Goal: Information Seeking & Learning: Check status

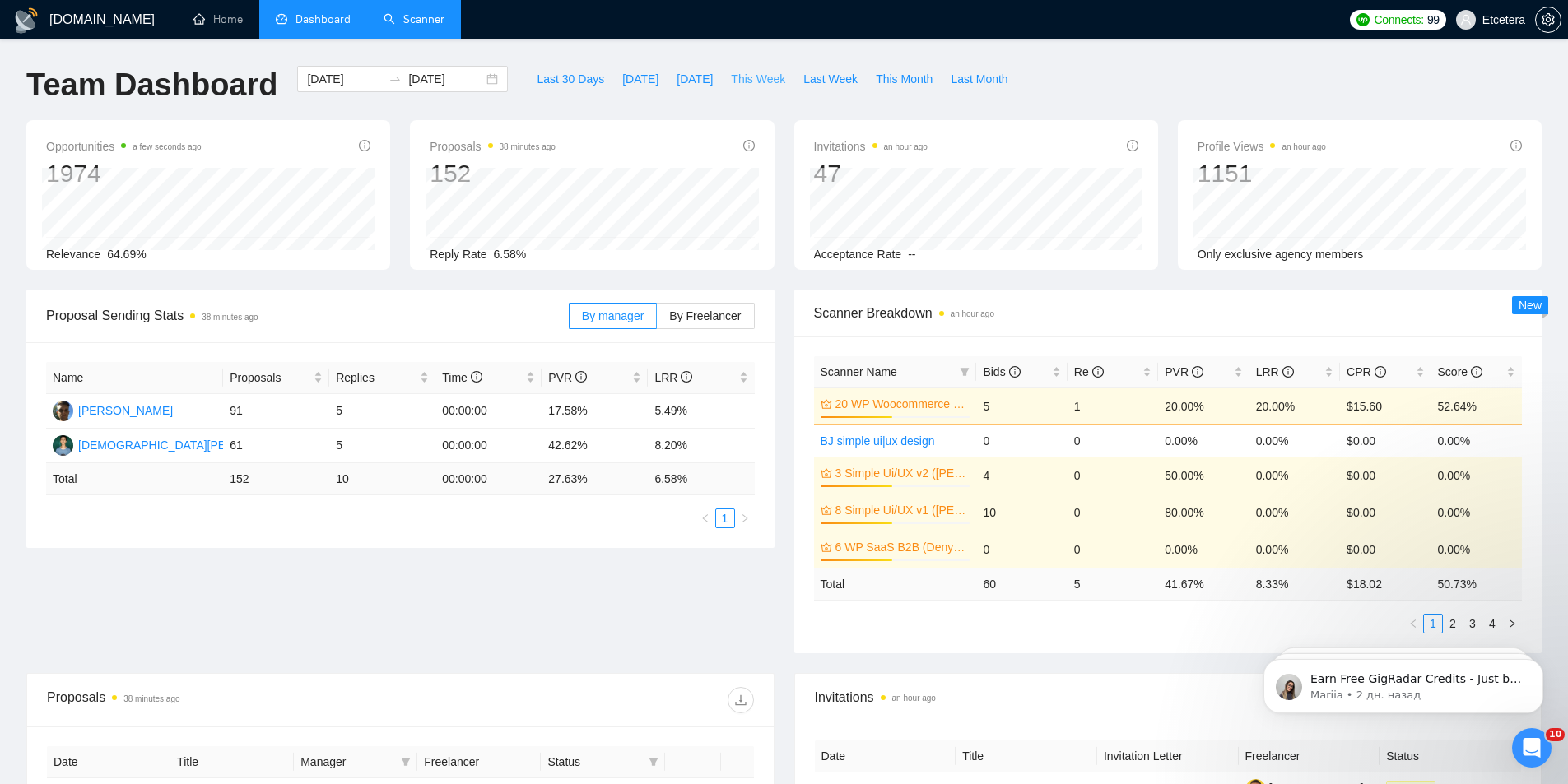
click at [731, 78] on span "This Week" at bounding box center [758, 78] width 54 height 18
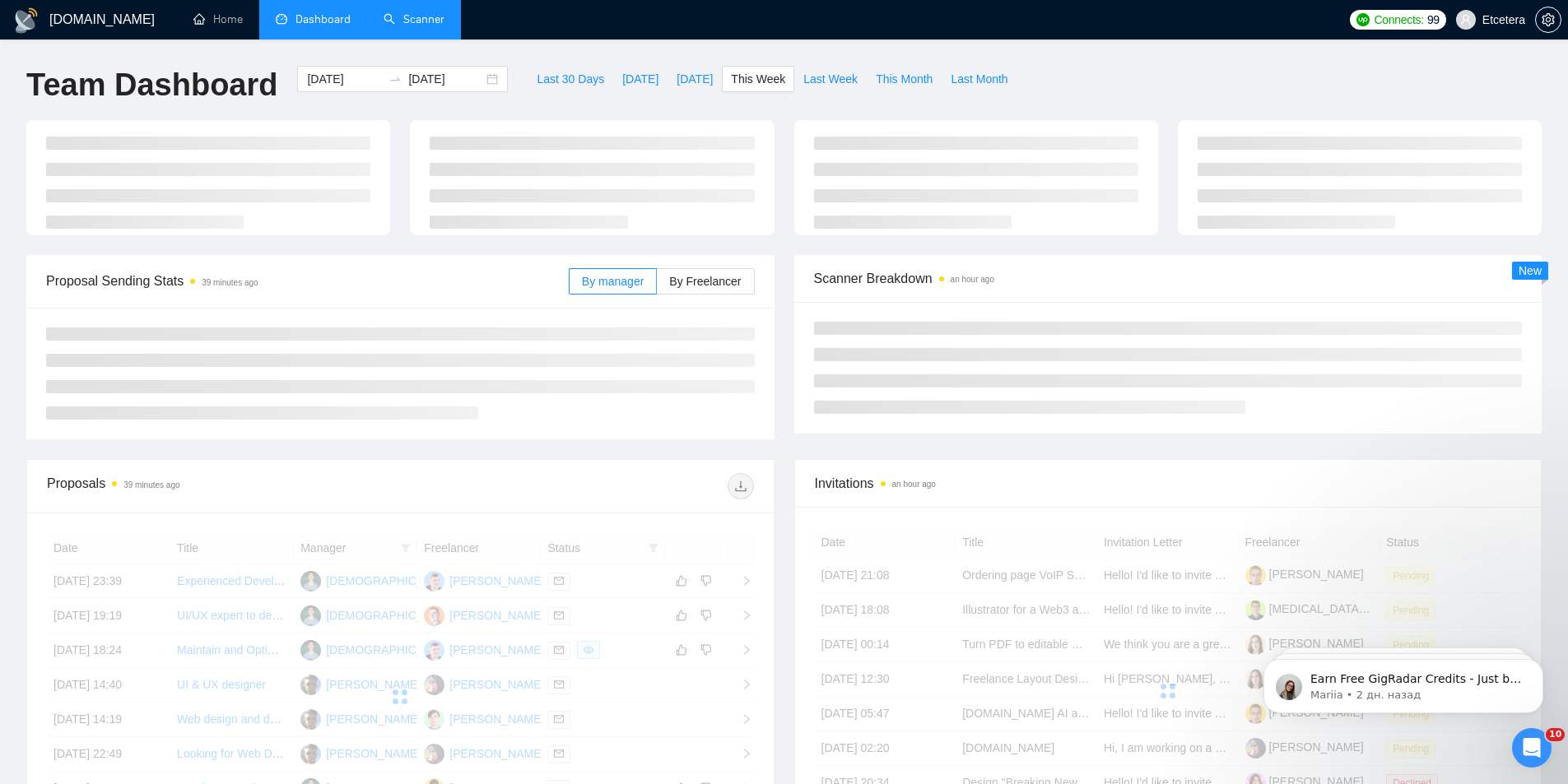
type input "[DATE]"
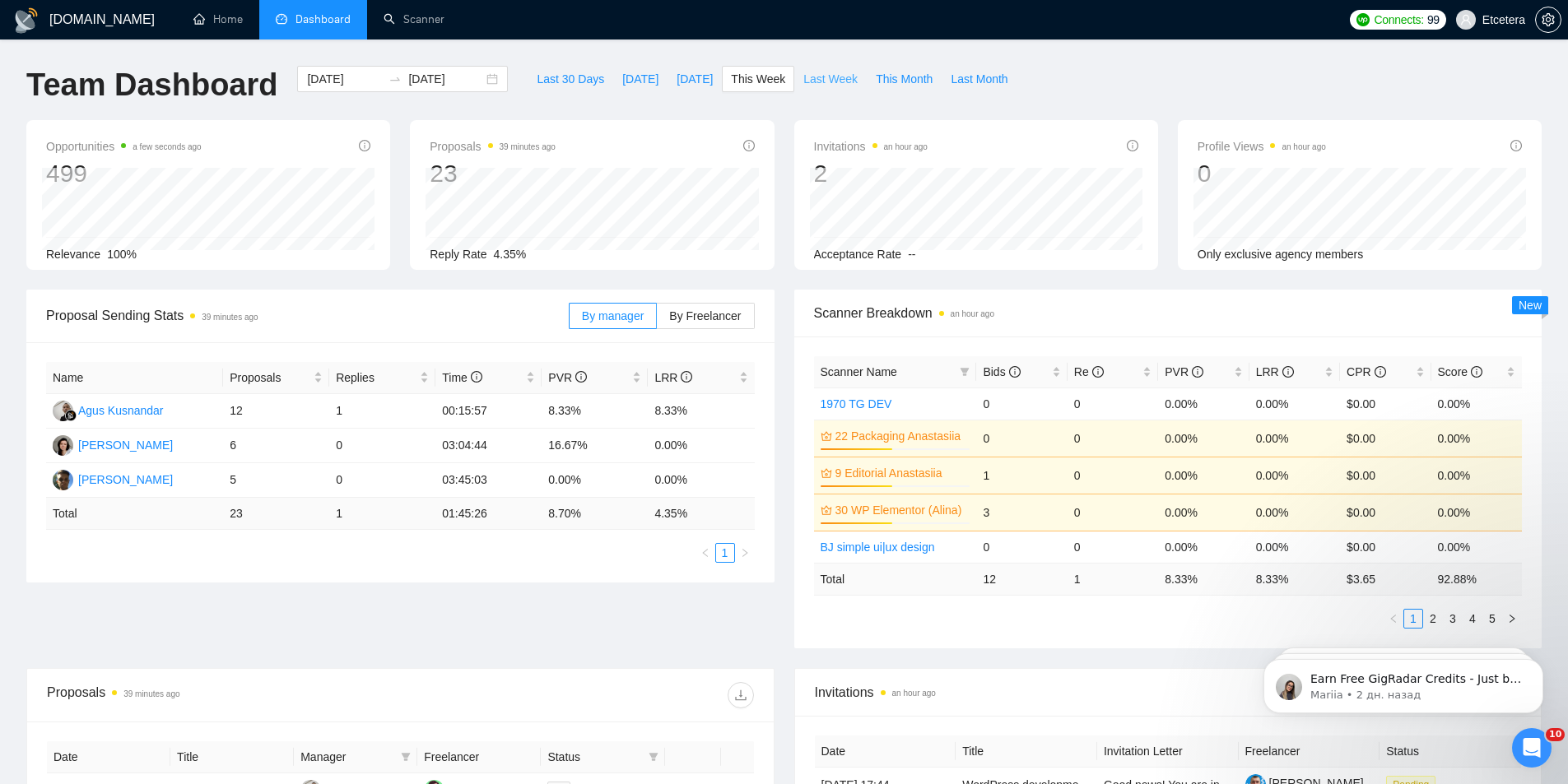
click at [824, 78] on span "Last Week" at bounding box center [830, 78] width 54 height 18
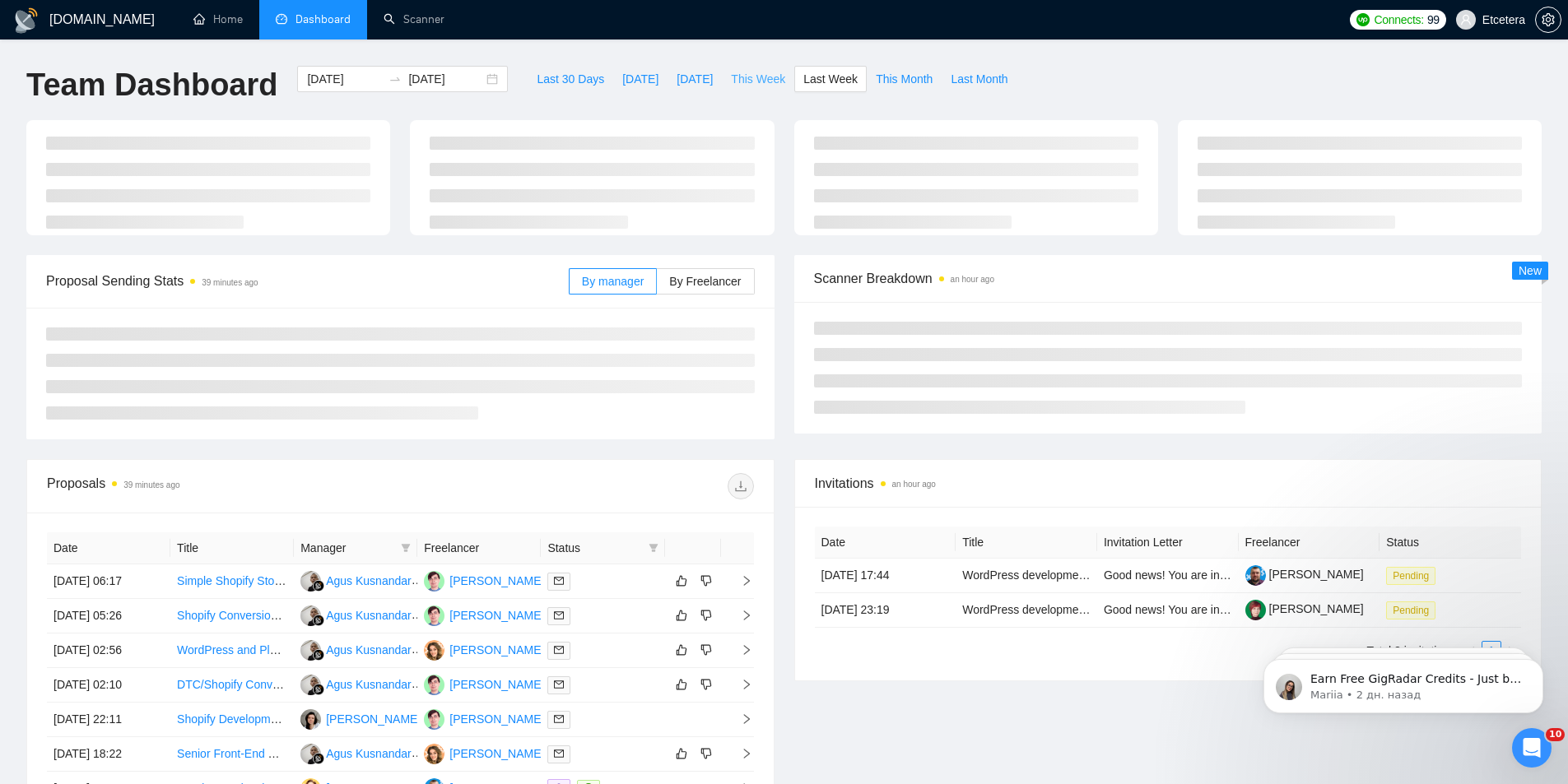
type input "[DATE]"
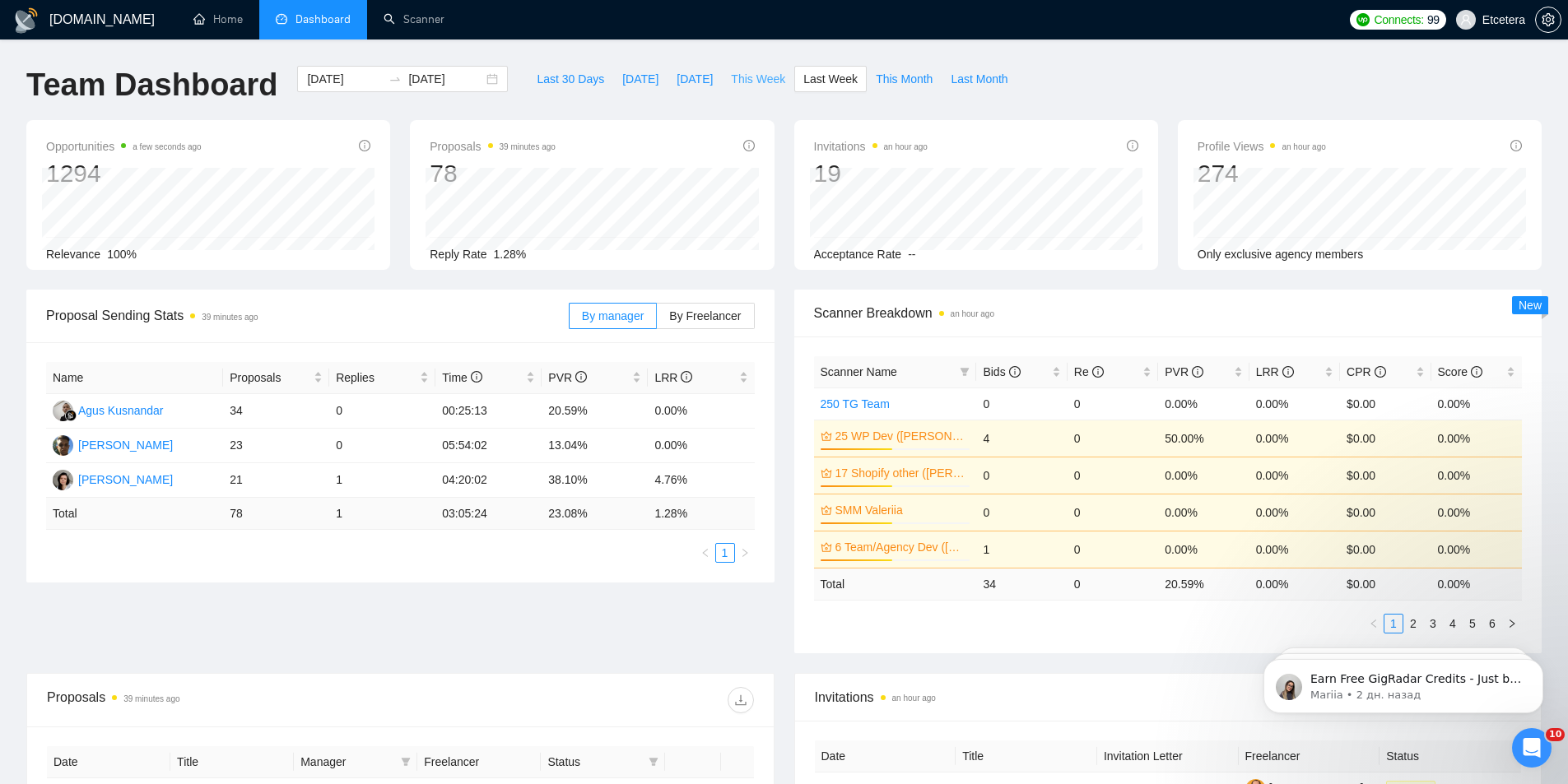
click at [737, 79] on span "This Week" at bounding box center [758, 78] width 54 height 18
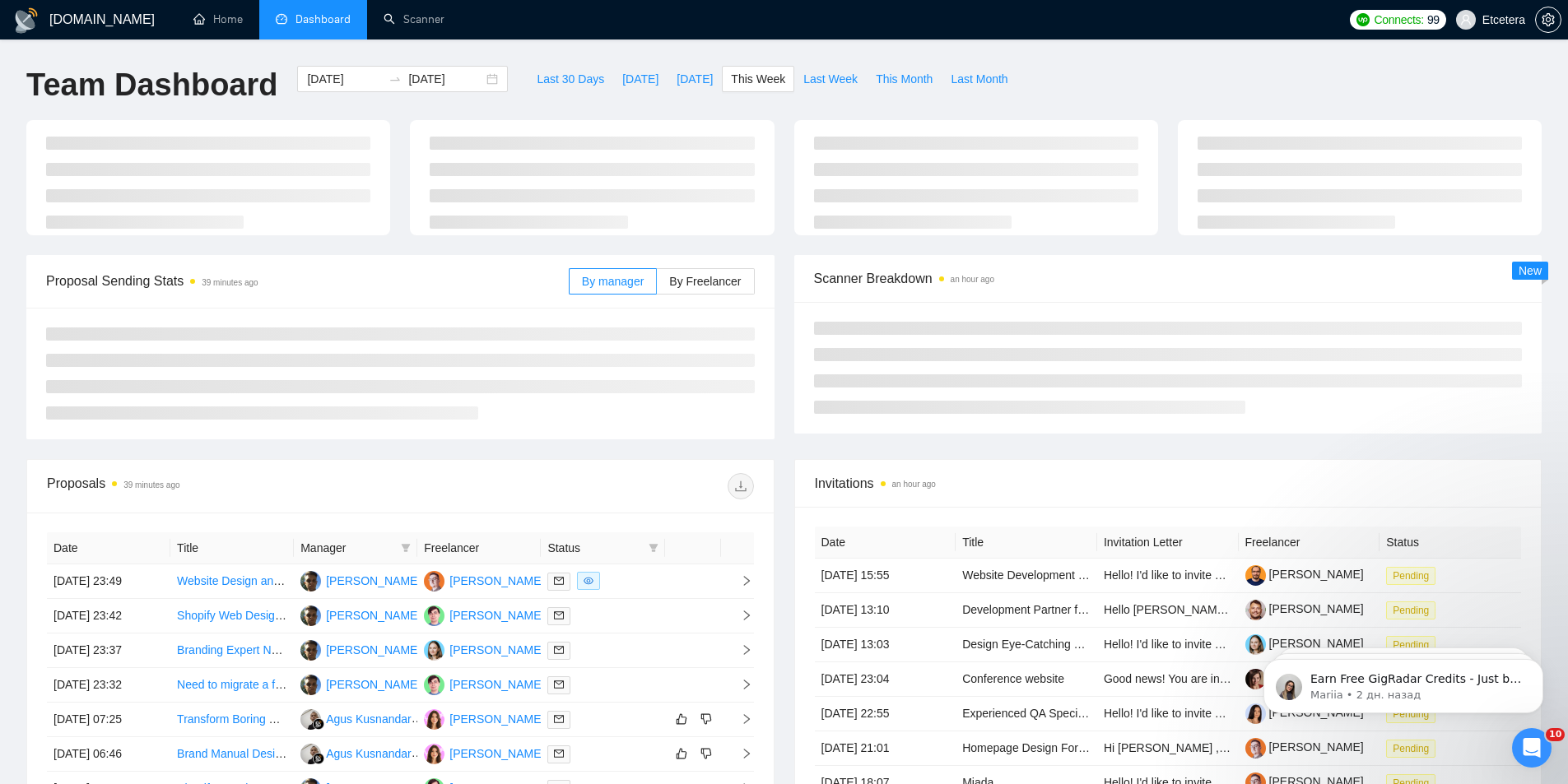
type input "[DATE]"
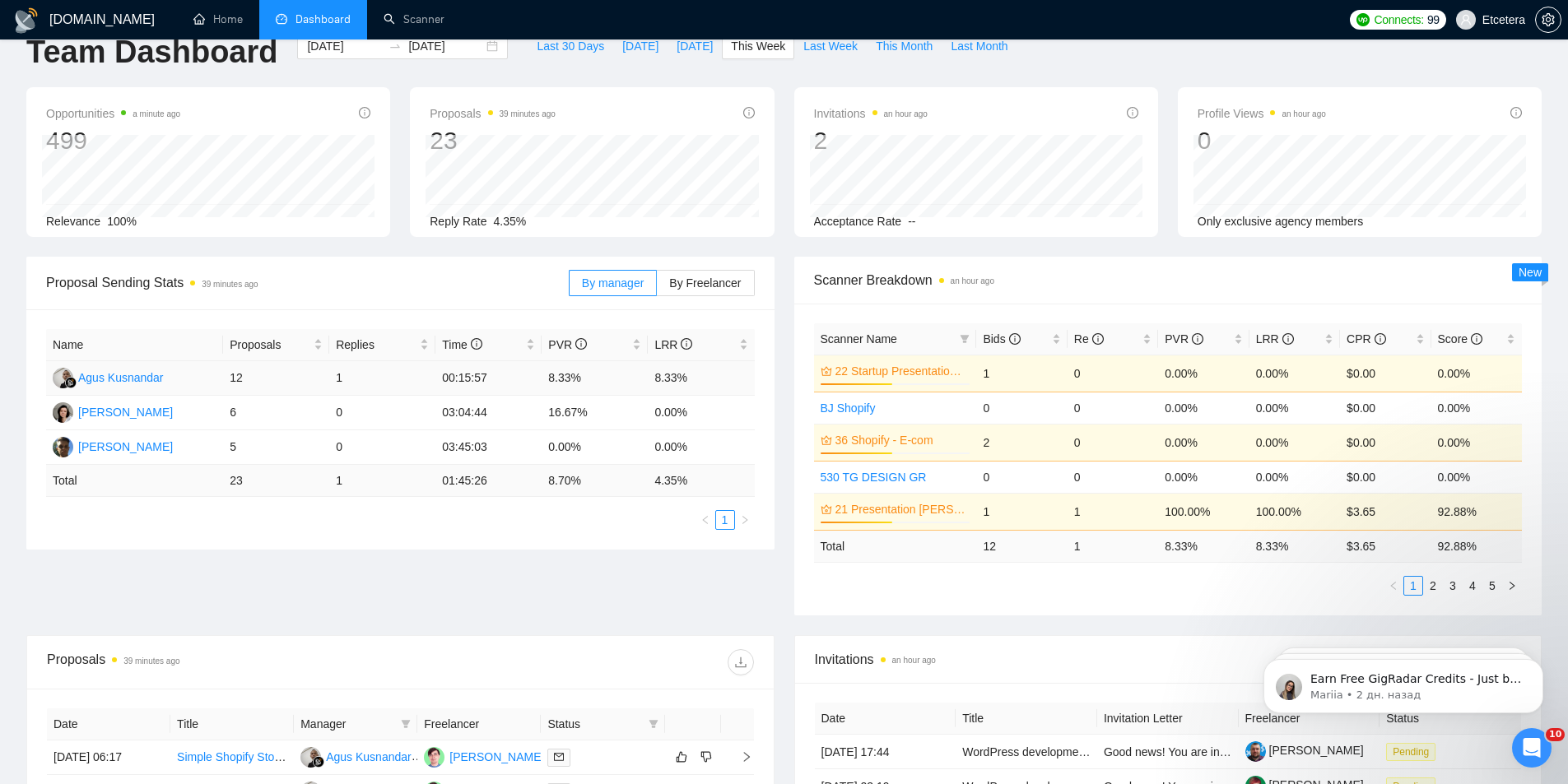
scroll to position [535, 0]
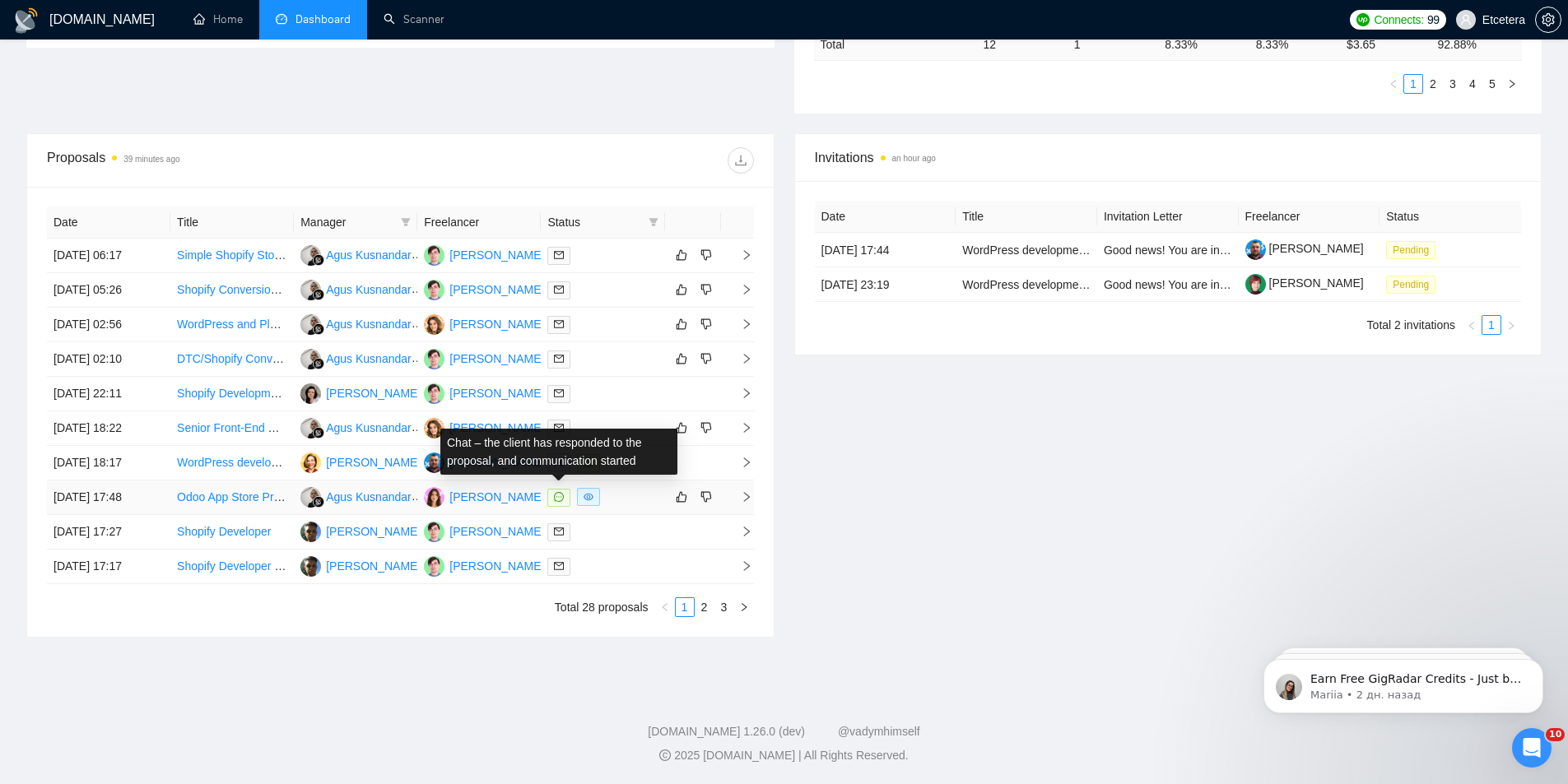
click at [557, 497] on icon "message" at bounding box center [559, 497] width 10 height 10
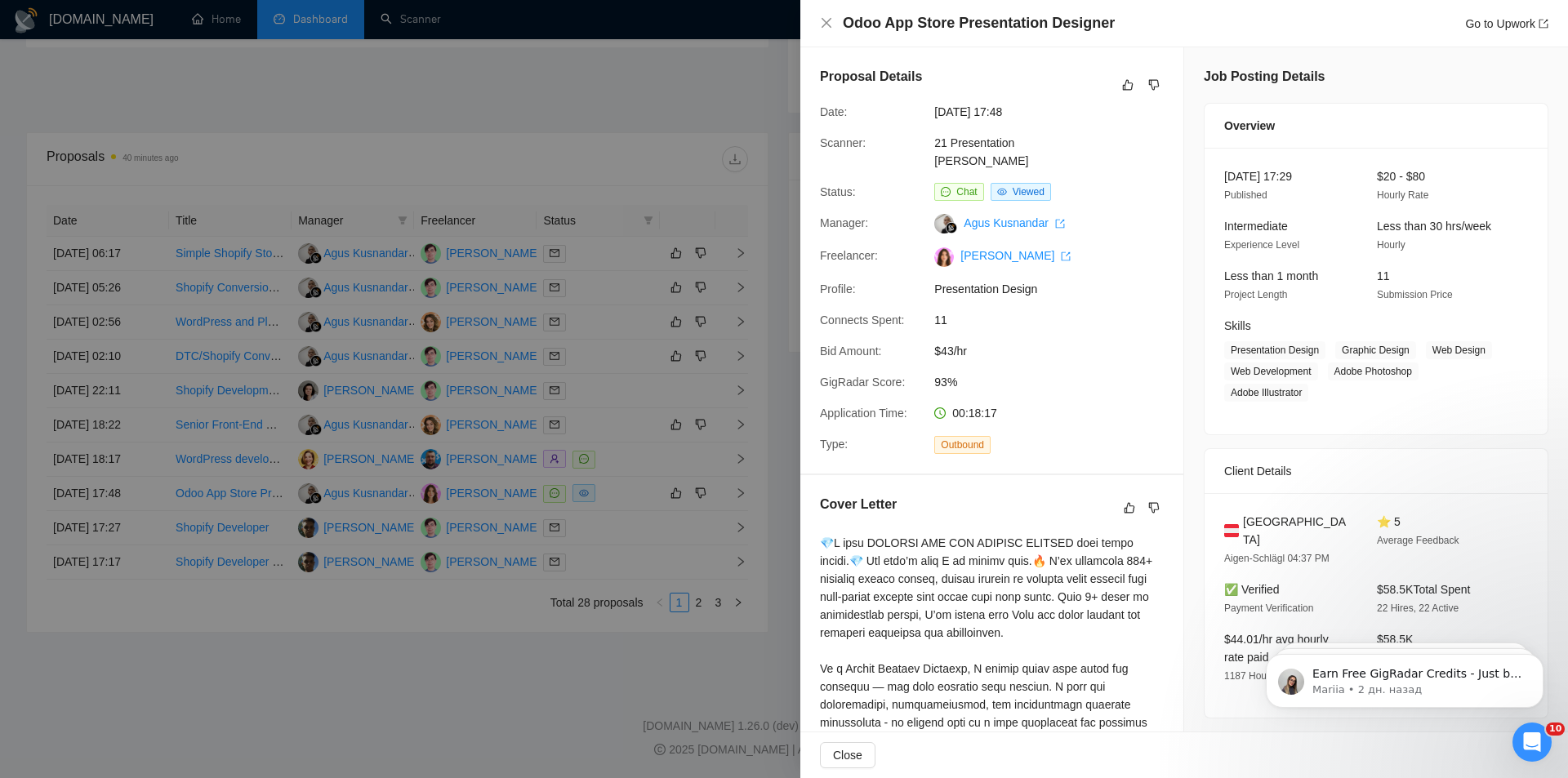
click at [619, 158] on div at bounding box center [784, 389] width 1568 height 778
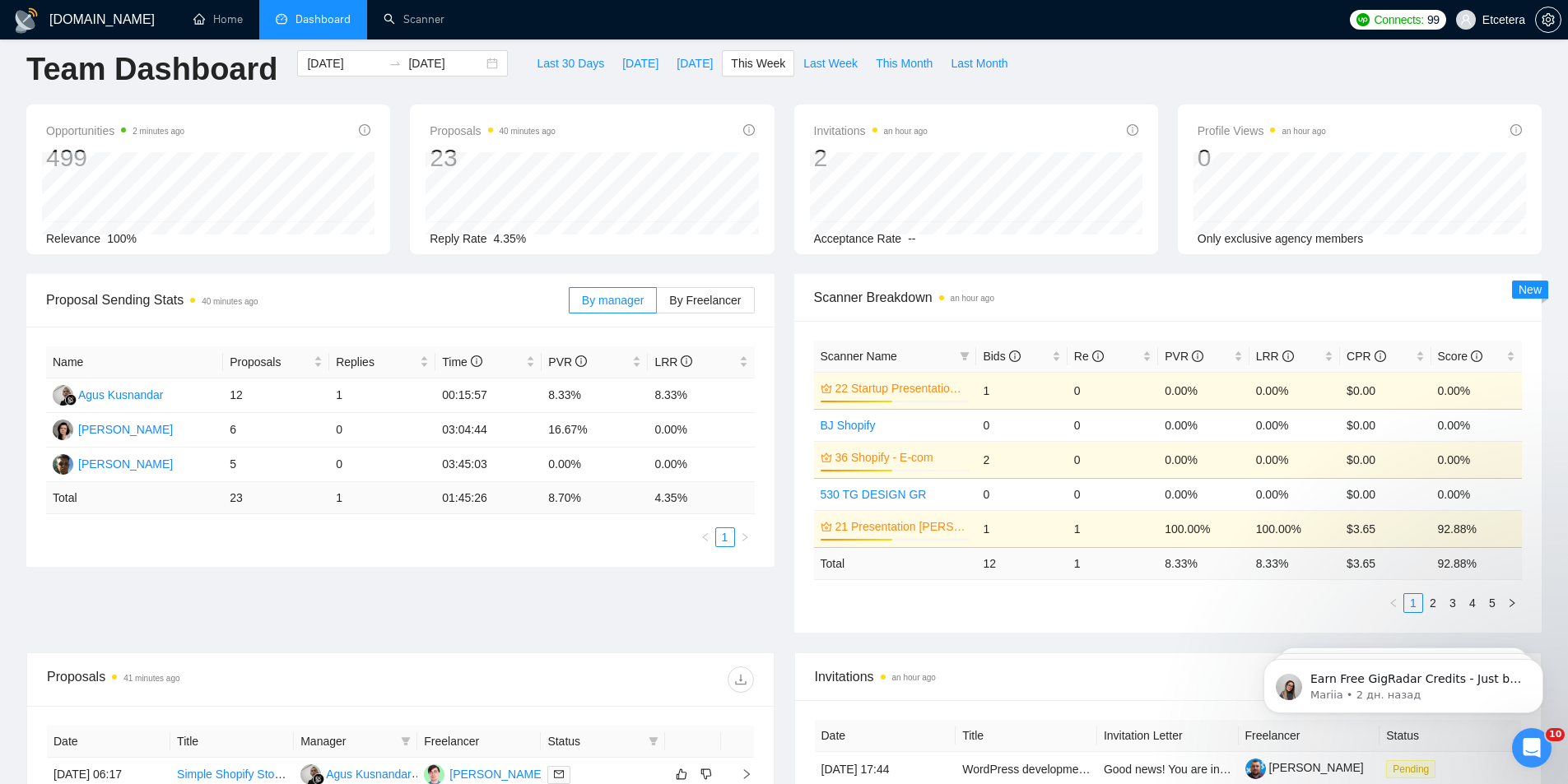
scroll to position [0, 0]
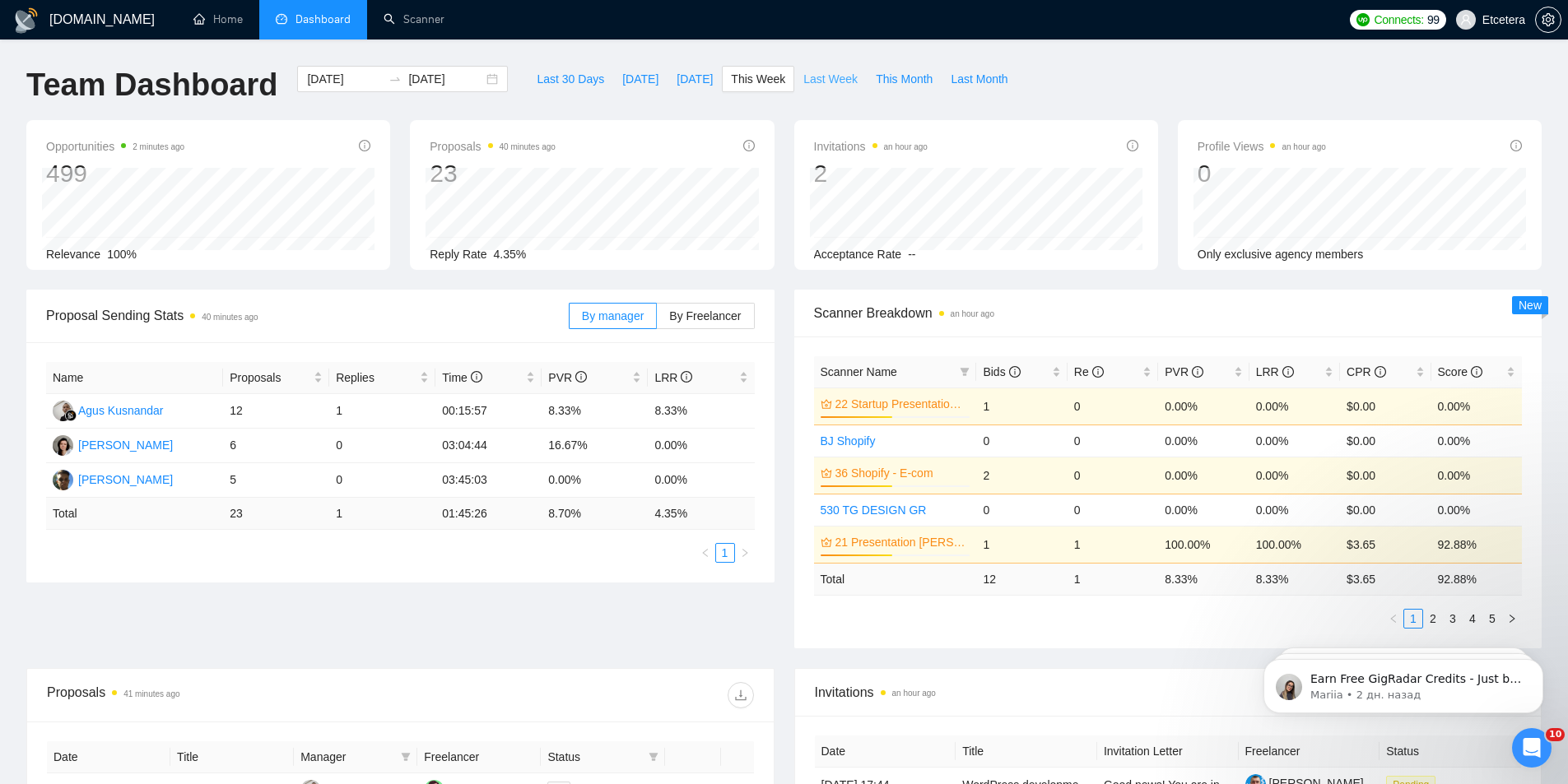
click at [804, 81] on span "Last Week" at bounding box center [830, 78] width 54 height 18
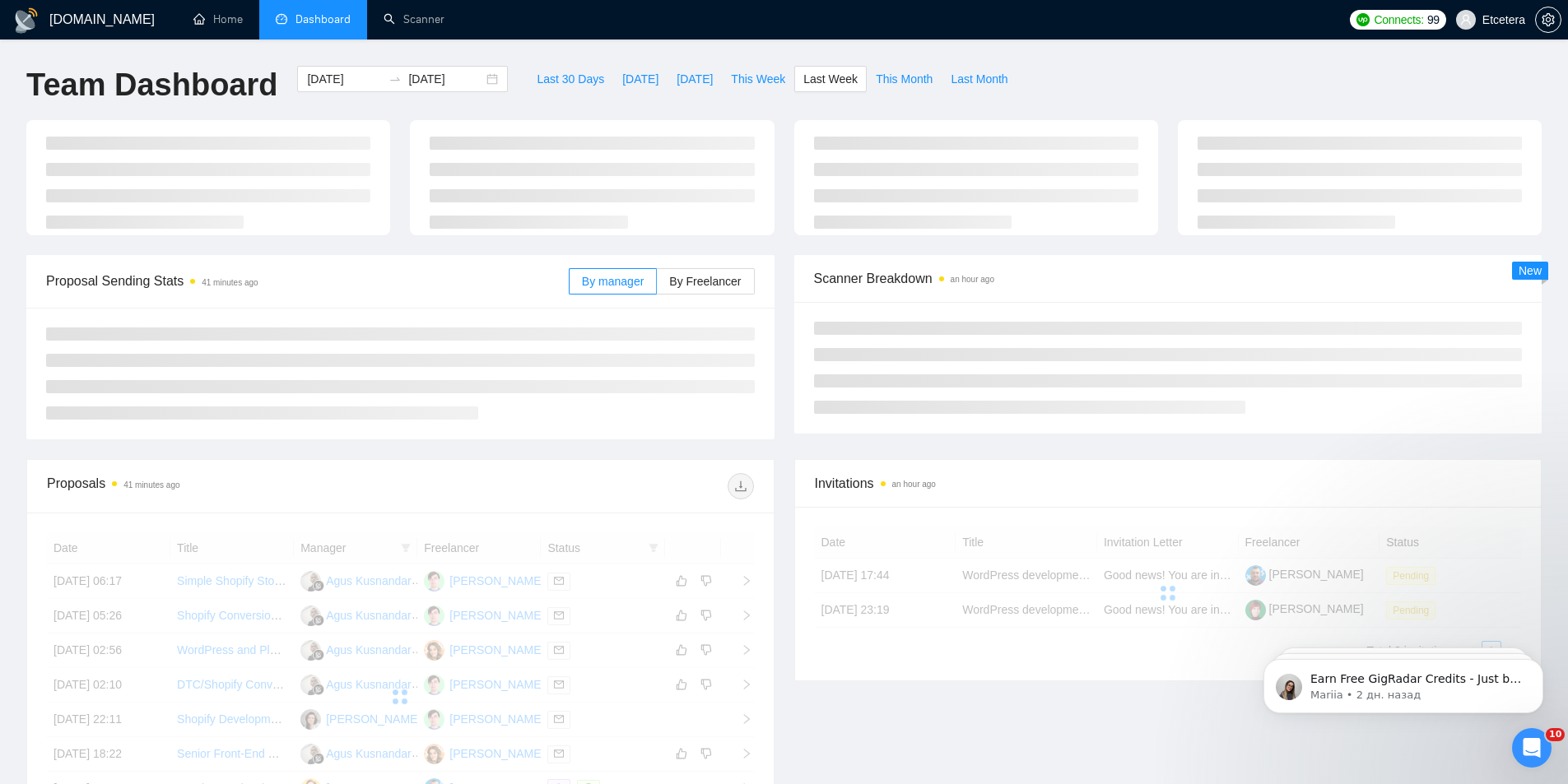
type input "[DATE]"
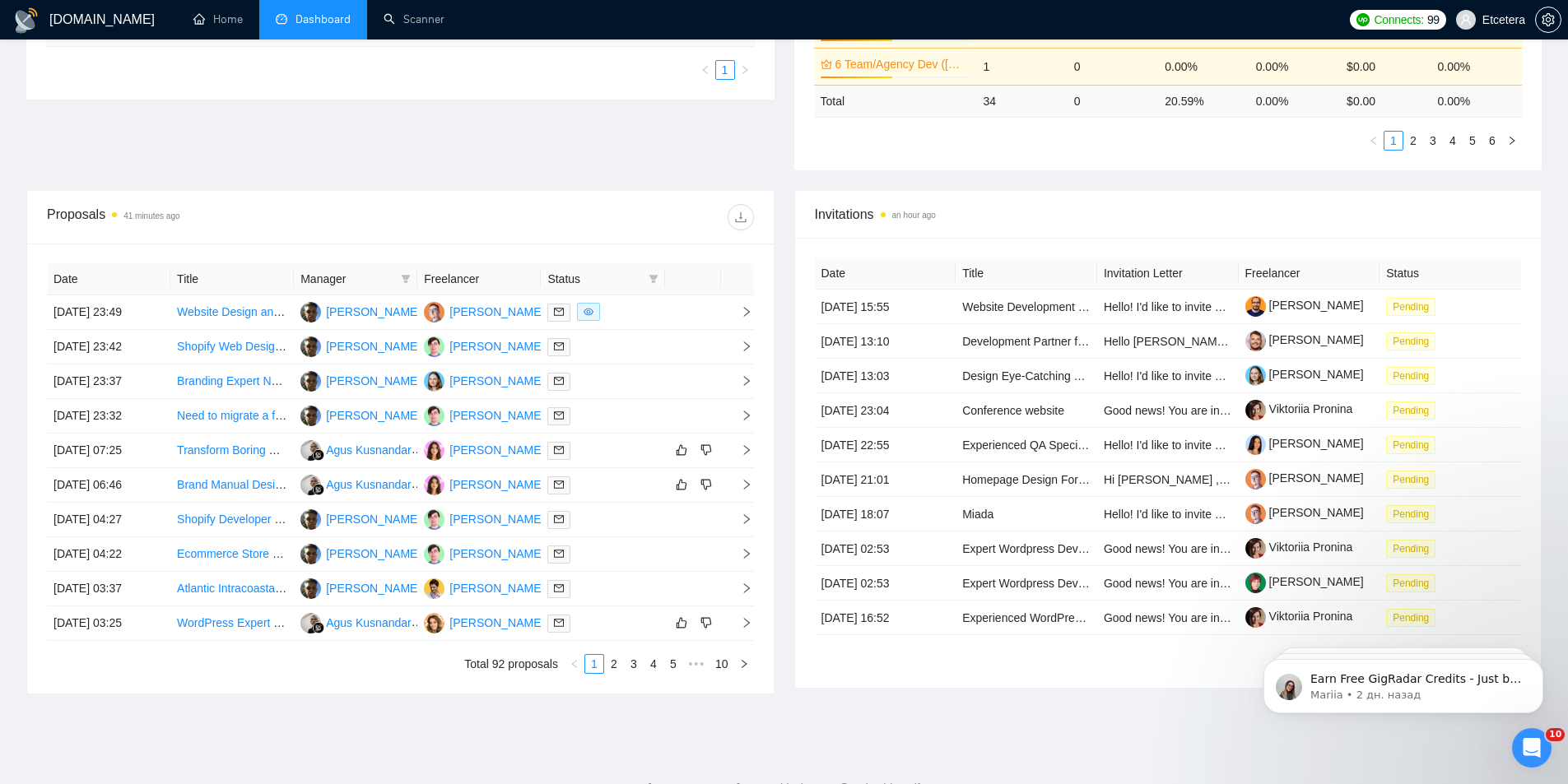
scroll to position [494, 0]
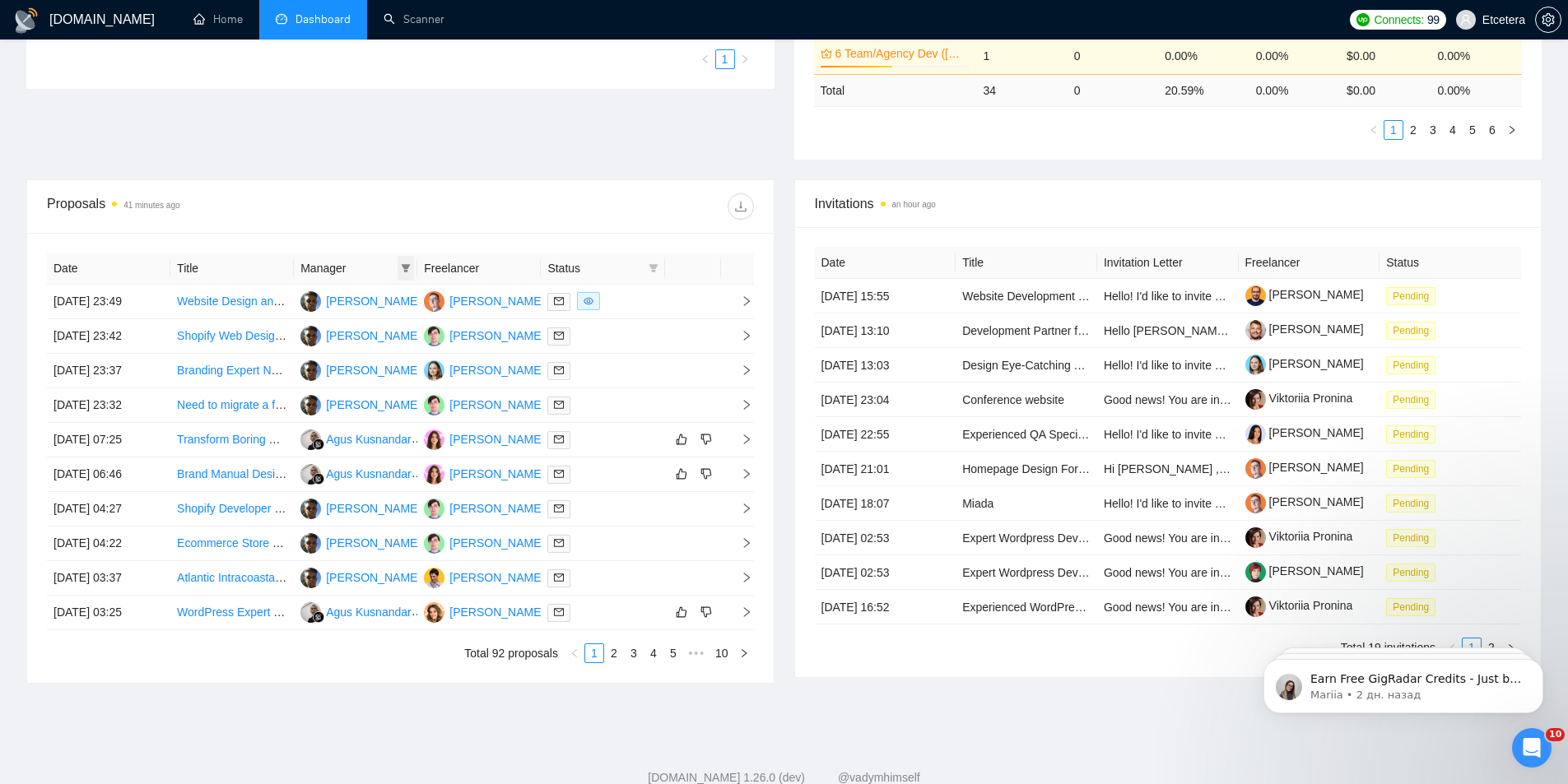
click at [405, 272] on icon "filter" at bounding box center [406, 269] width 10 height 10
click at [369, 352] on span "[PERSON_NAME]" at bounding box center [350, 351] width 94 height 13
checkbox input "true"
click at [492, 189] on div "Proposals 41 minutes ago" at bounding box center [400, 207] width 707 height 53
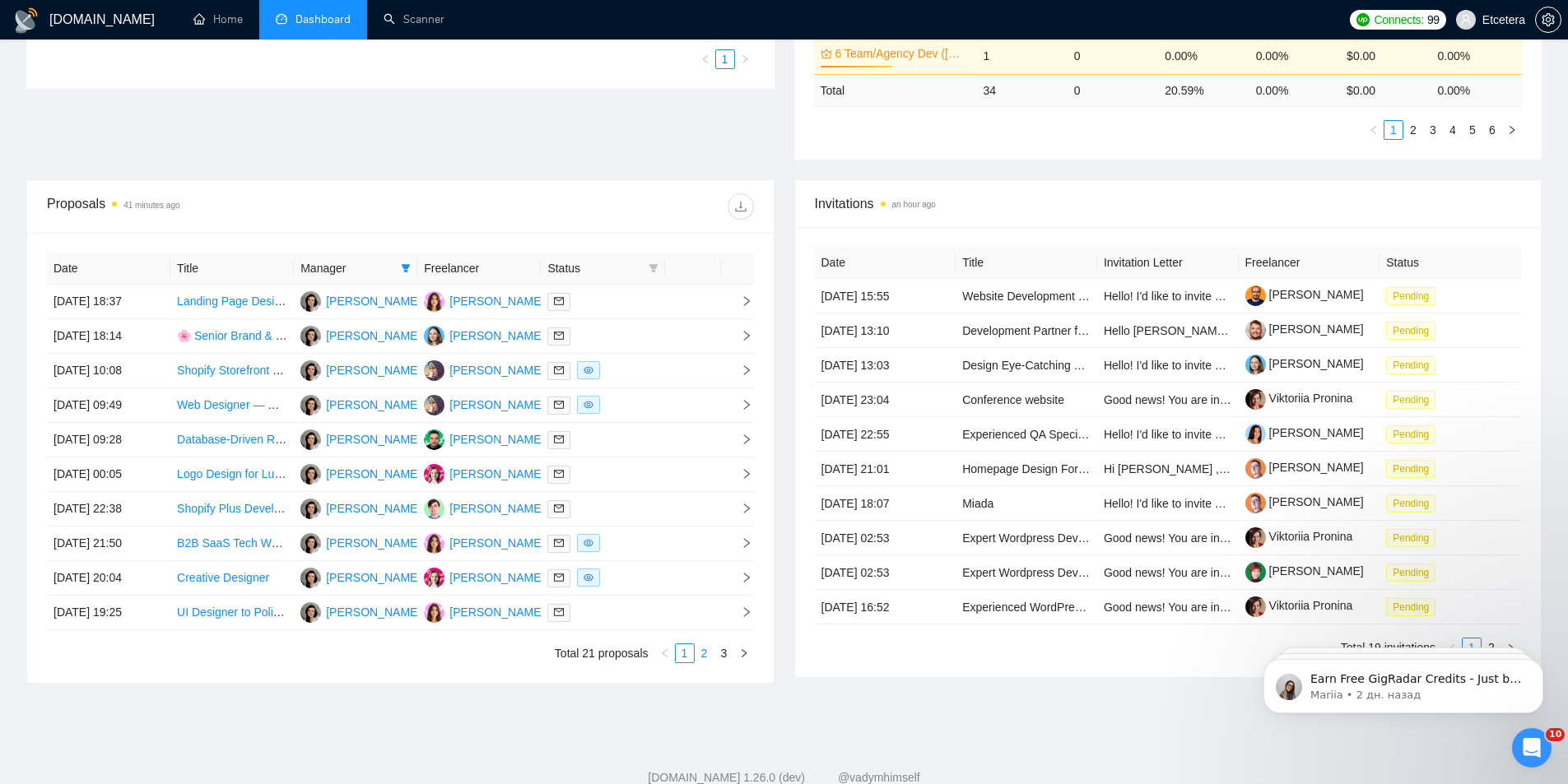
click at [710, 656] on link "2" at bounding box center [704, 653] width 18 height 18
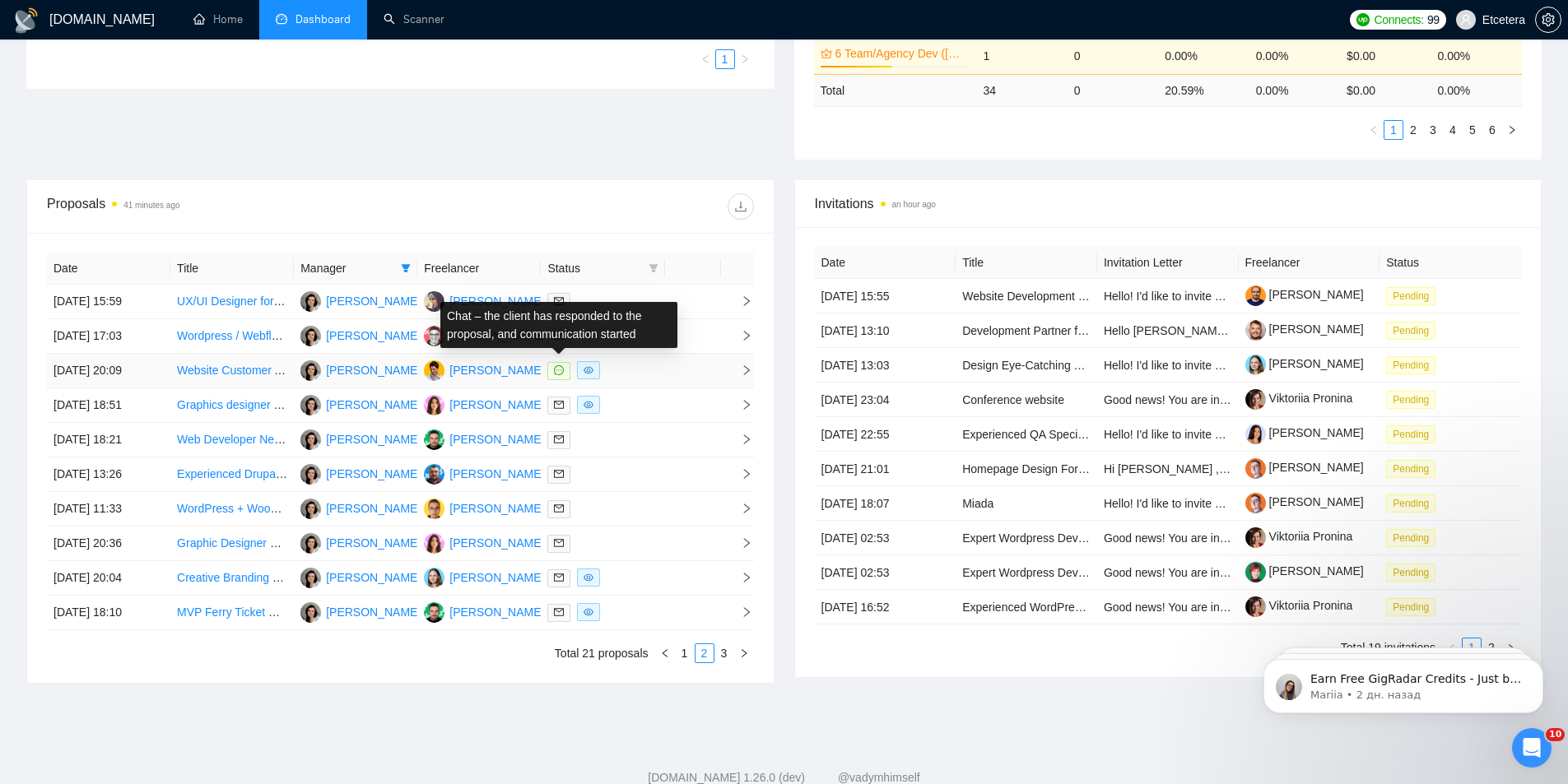
click at [561, 373] on icon "message" at bounding box center [559, 371] width 10 height 10
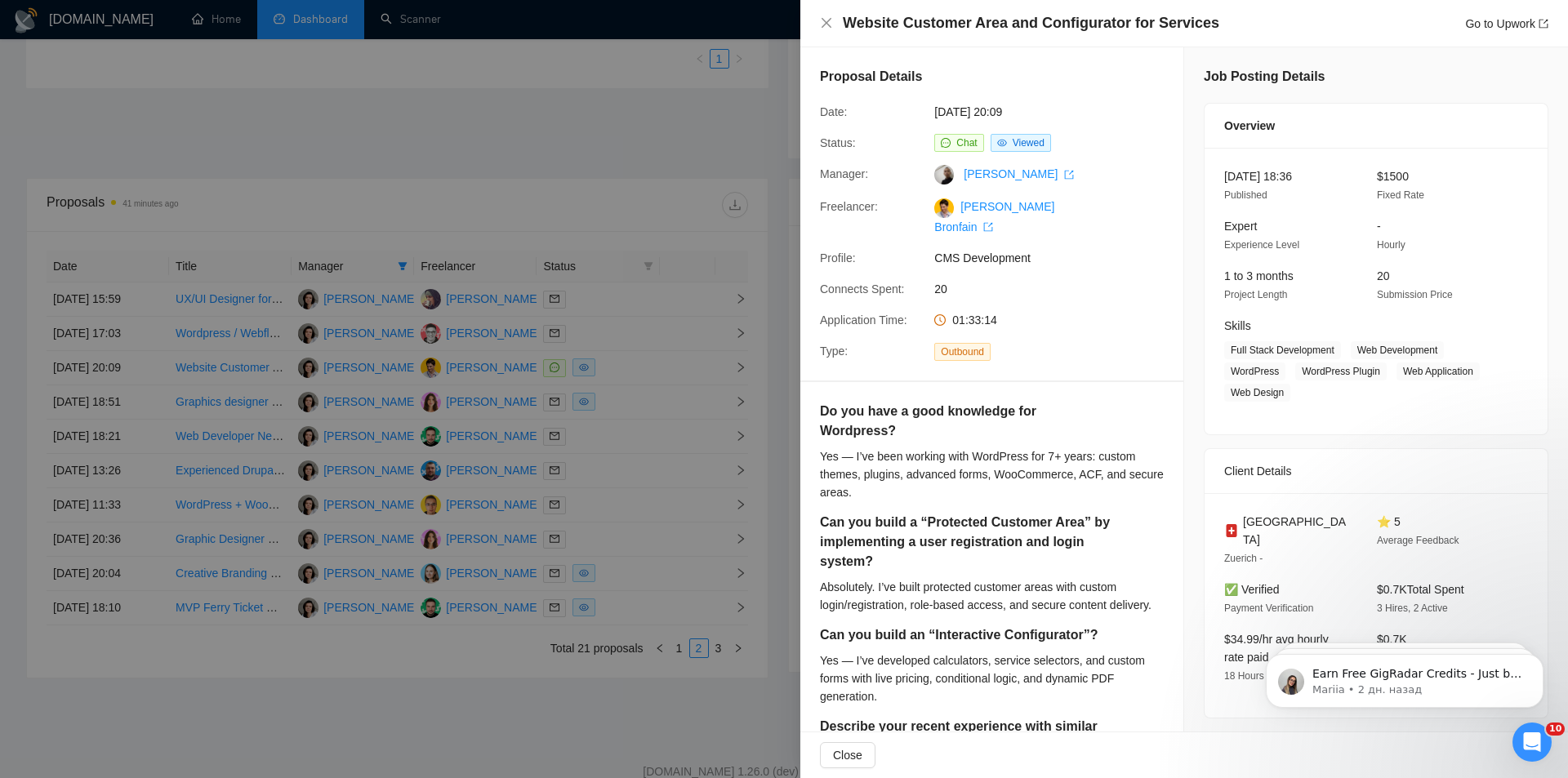
click at [581, 147] on div at bounding box center [784, 389] width 1568 height 778
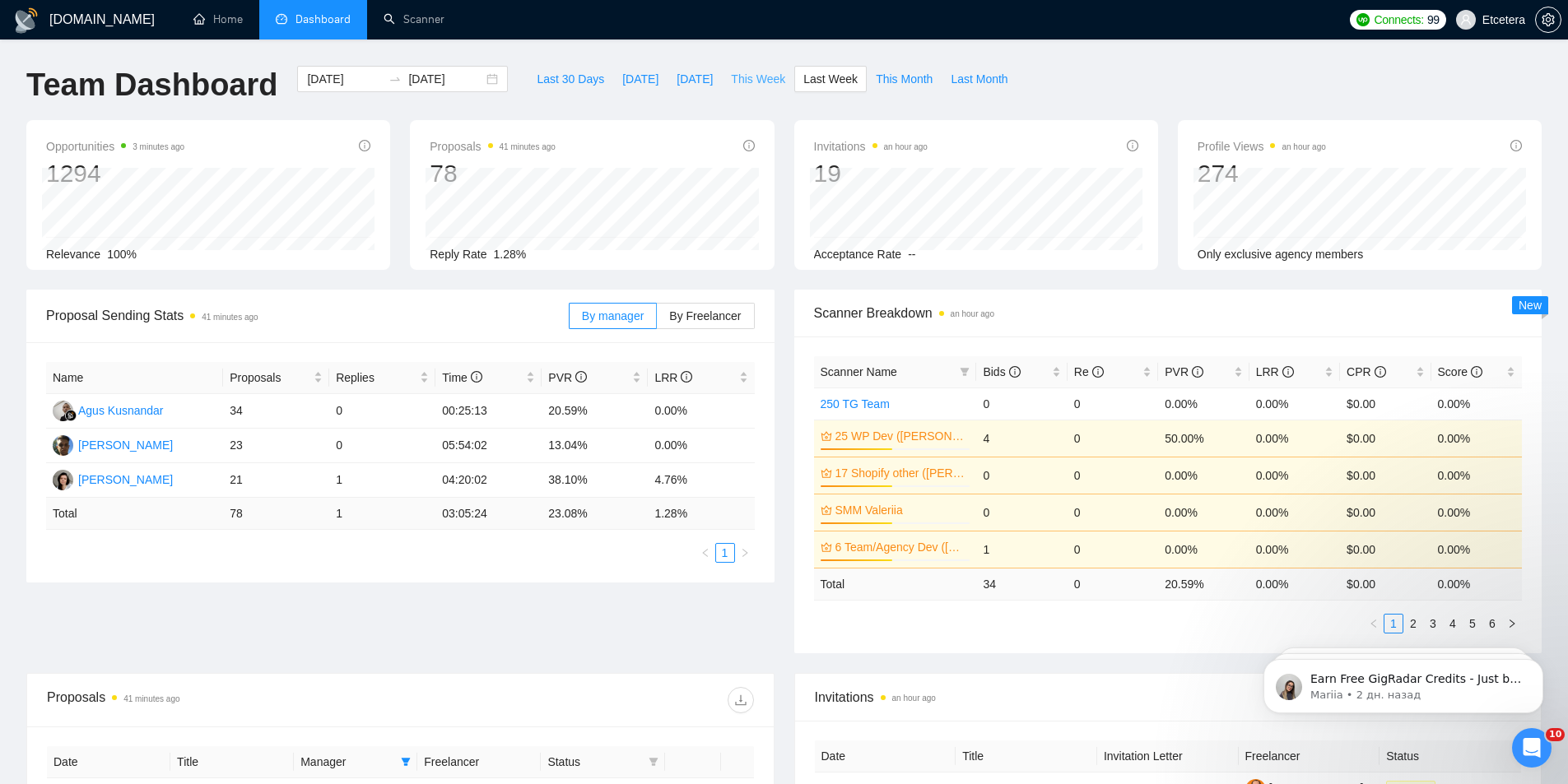
click at [761, 89] on button "This Week" at bounding box center [758, 78] width 72 height 26
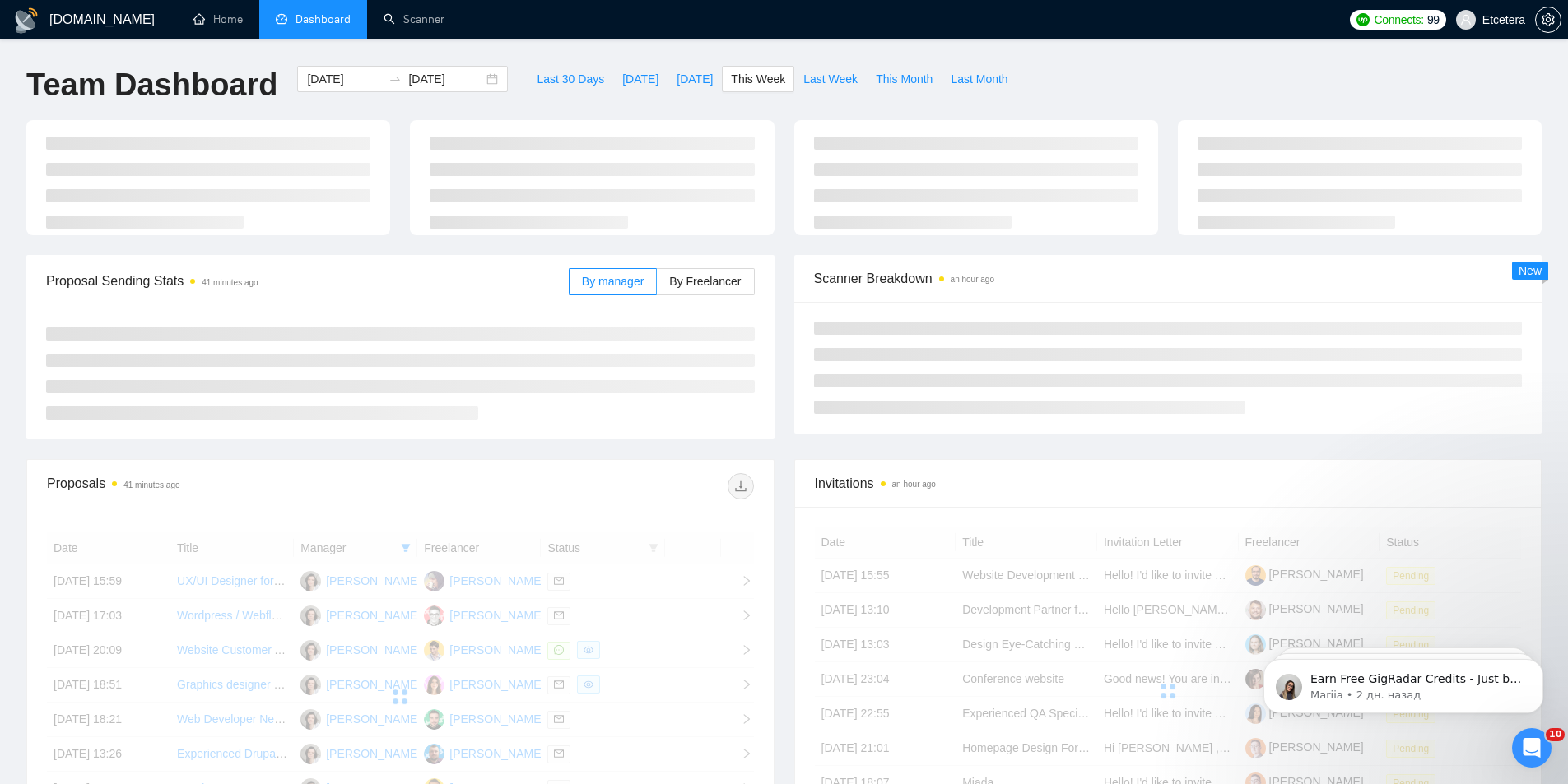
type input "[DATE]"
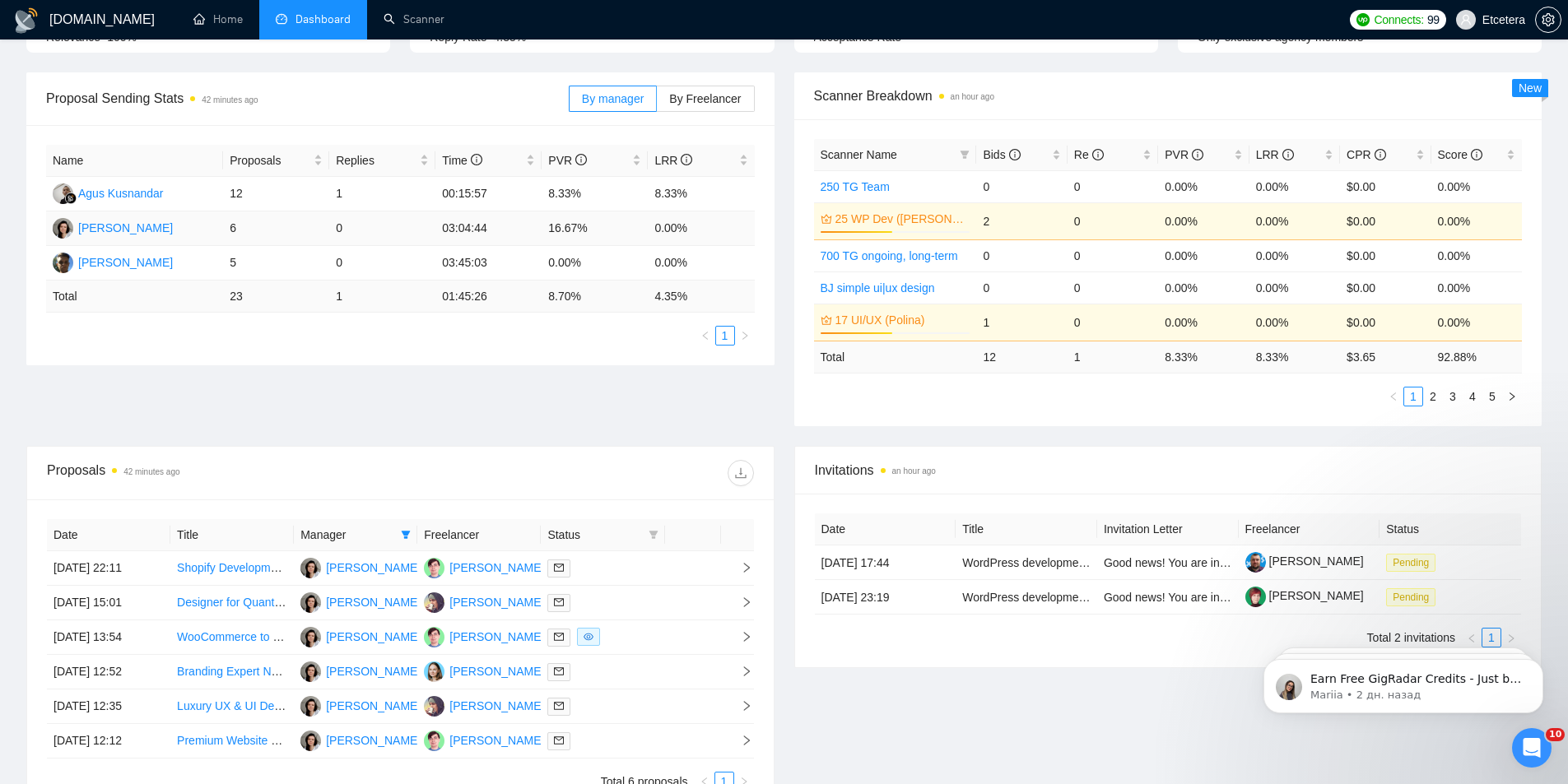
scroll to position [247, 0]
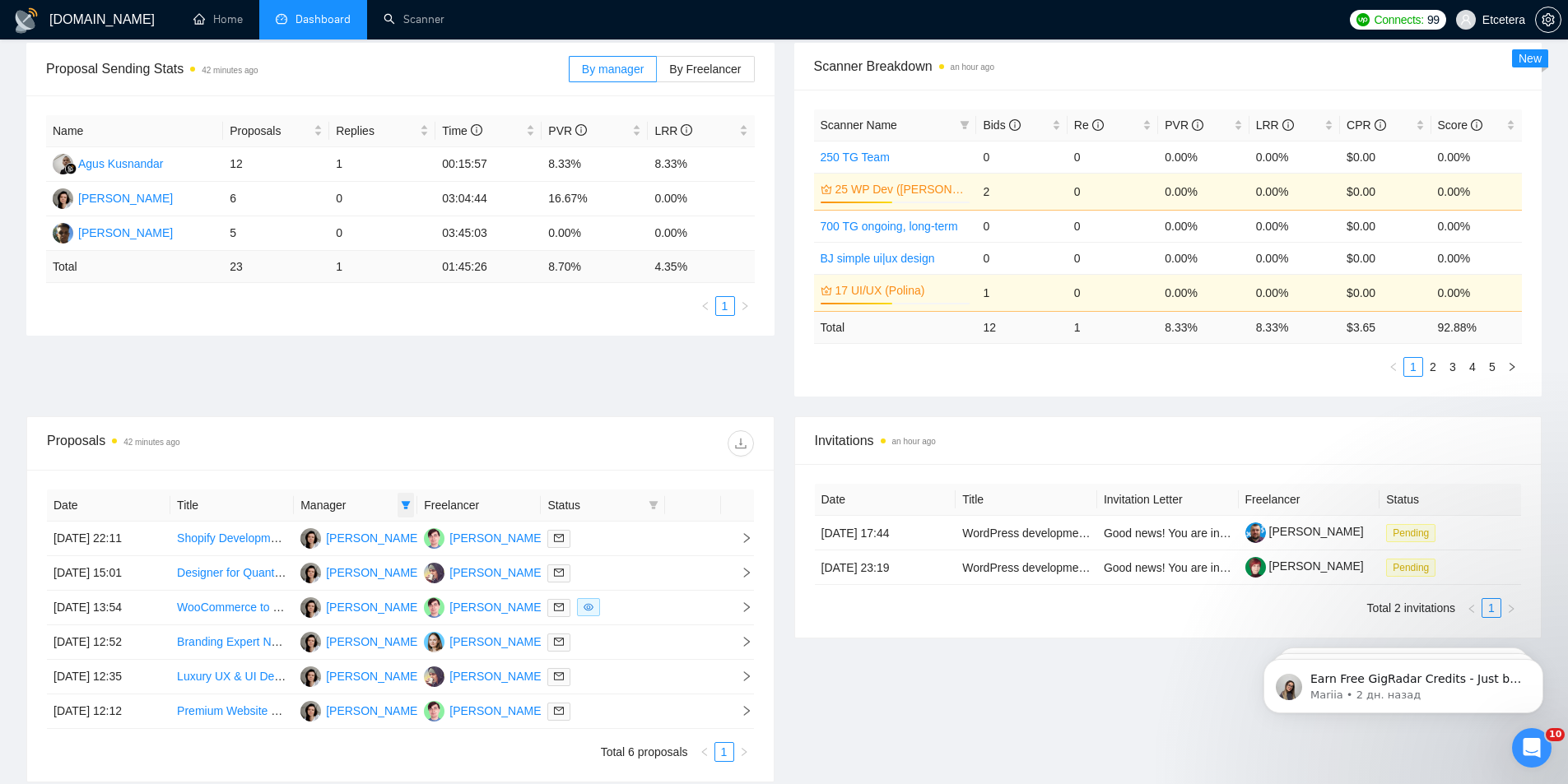
click at [407, 507] on icon "filter" at bounding box center [406, 505] width 9 height 9
click at [331, 534] on span "[PERSON_NAME]" at bounding box center [350, 536] width 94 height 13
checkbox input "false"
click at [336, 611] on span "[PERSON_NAME]" at bounding box center [350, 615] width 94 height 13
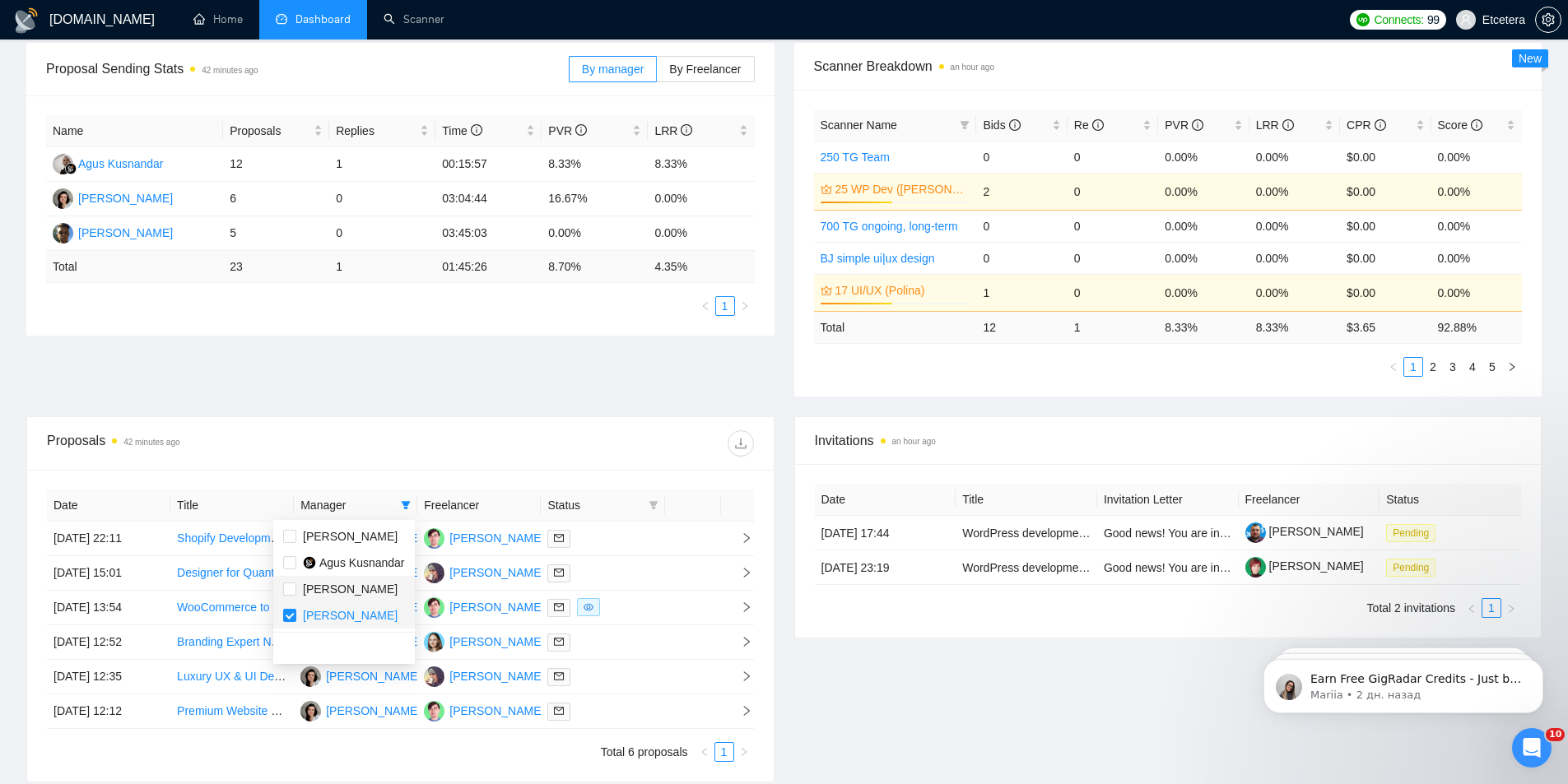
checkbox input "false"
click at [332, 593] on span "[PERSON_NAME]" at bounding box center [350, 588] width 94 height 13
checkbox input "true"
click at [449, 421] on div "Proposals 42 minutes ago" at bounding box center [400, 444] width 707 height 53
